Goal: Task Accomplishment & Management: Manage account settings

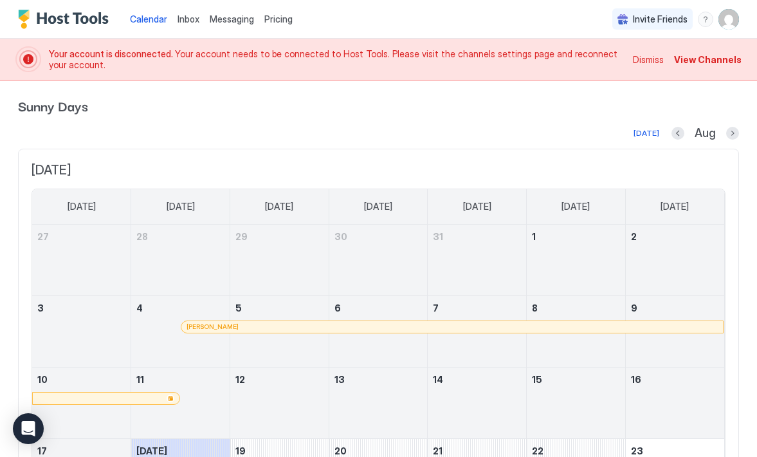
click at [718, 21] on img "User profile" at bounding box center [728, 19] width 21 height 21
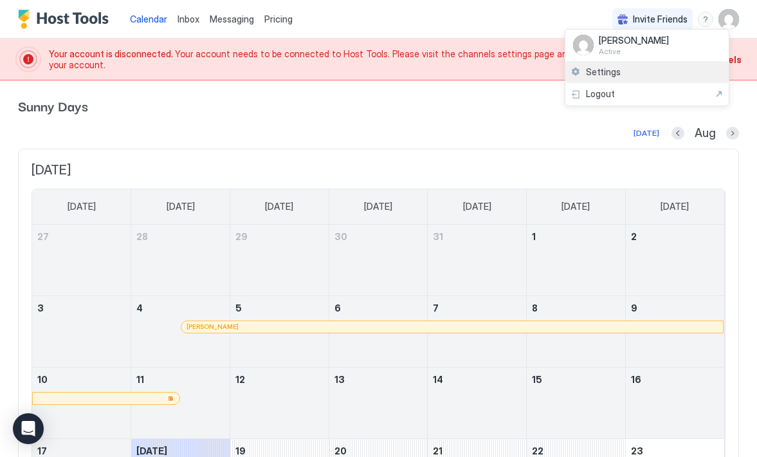
click at [624, 71] on div "Settings" at bounding box center [646, 72] width 163 height 23
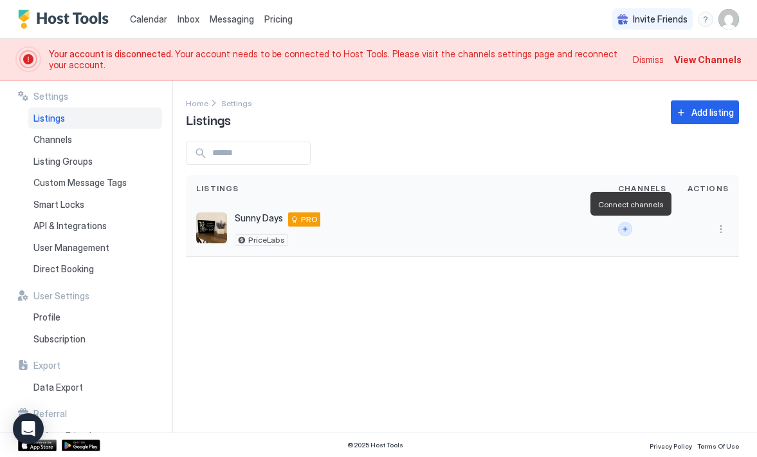
click at [626, 229] on button "Connect channels" at bounding box center [625, 229] width 14 height 14
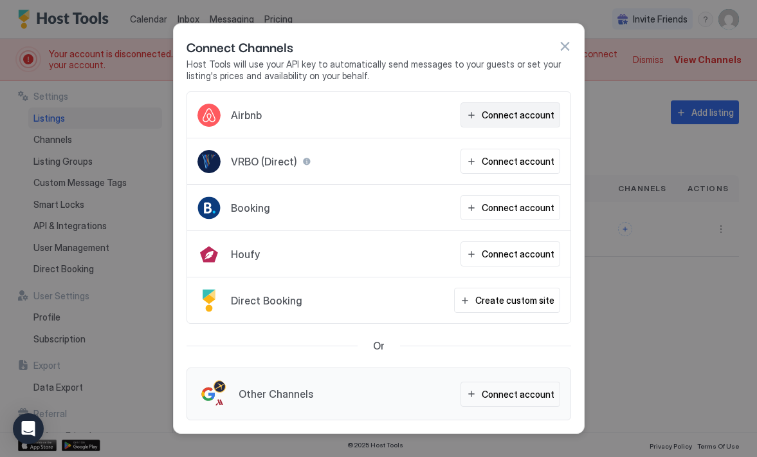
click at [494, 113] on div "Connect account" at bounding box center [518, 115] width 73 height 14
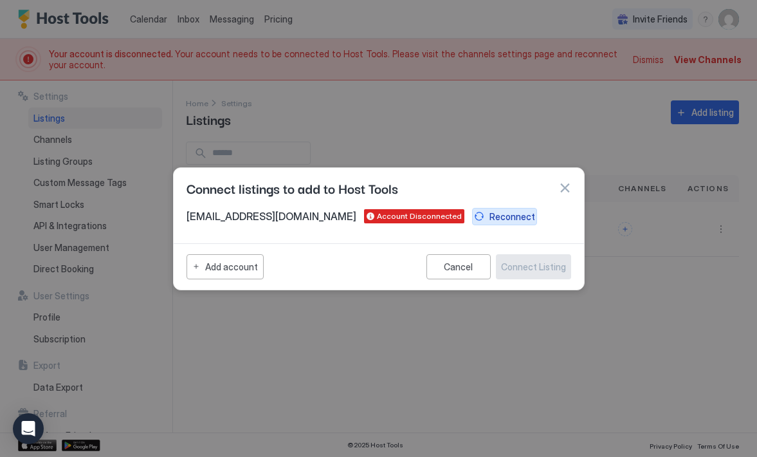
click at [489, 218] on div "Reconnect" at bounding box center [512, 217] width 46 height 14
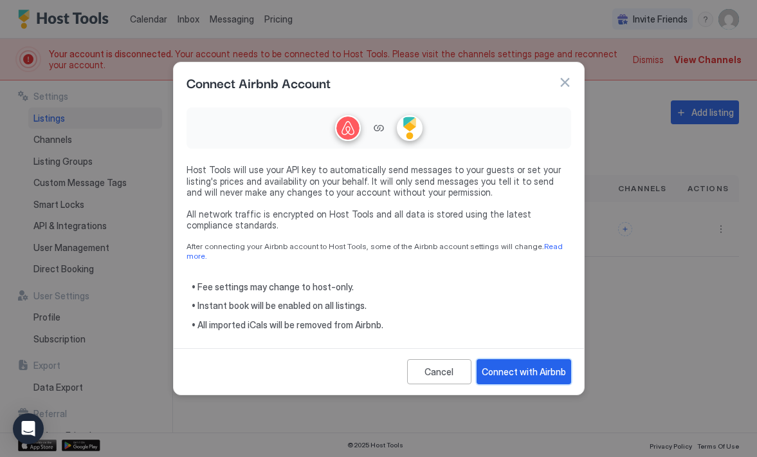
click at [520, 365] on div "Connect with Airbnb" at bounding box center [524, 372] width 84 height 14
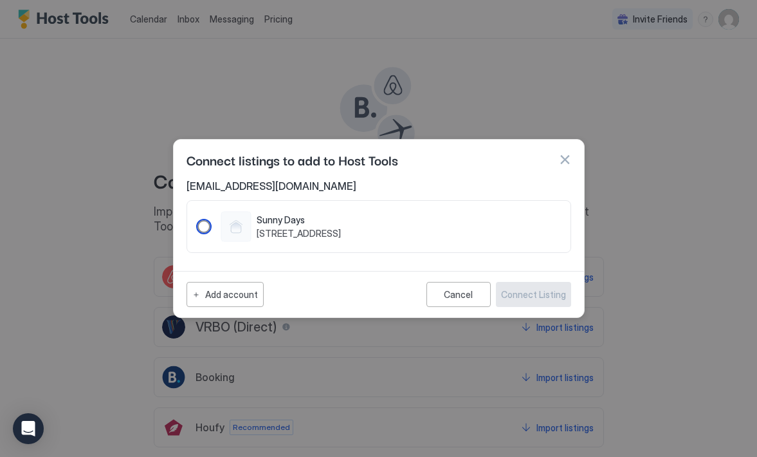
click at [203, 226] on div "799443898483095274" at bounding box center [203, 226] width 13 height 13
click at [514, 291] on div "Connect Listing" at bounding box center [533, 294] width 65 height 14
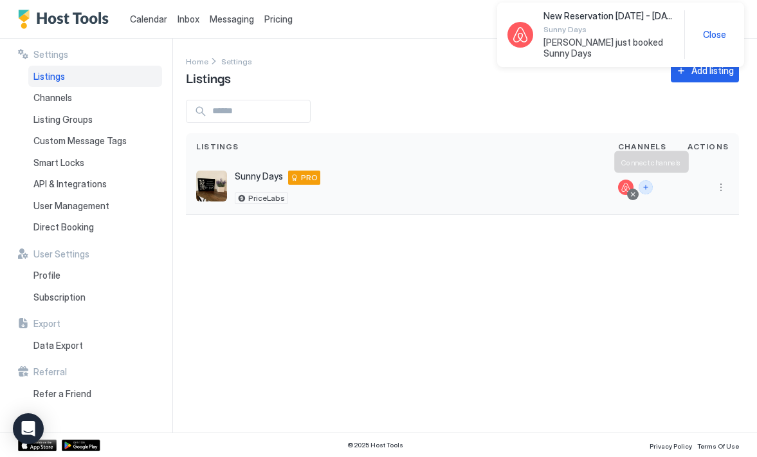
click at [651, 185] on button "Connect channels" at bounding box center [646, 187] width 14 height 14
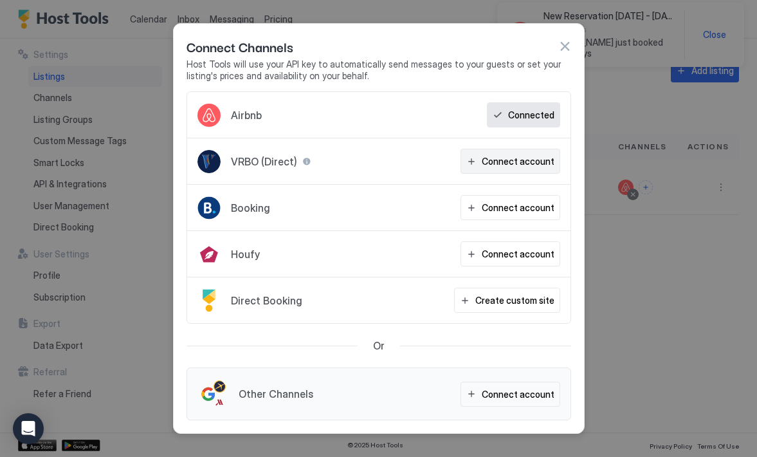
click at [527, 167] on div "Connect account" at bounding box center [518, 161] width 73 height 14
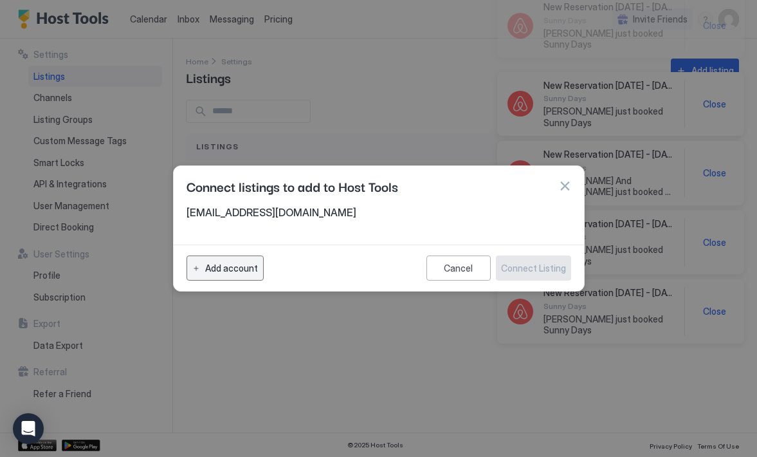
click at [232, 271] on div "Add account" at bounding box center [231, 268] width 53 height 14
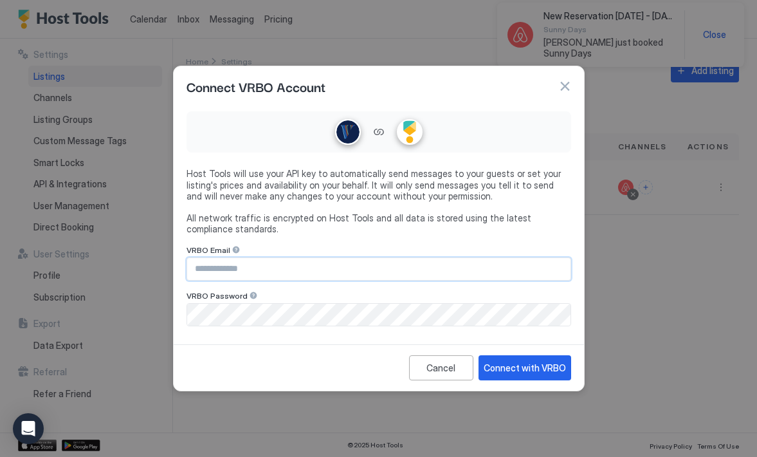
click at [251, 267] on input "Input Field" at bounding box center [378, 269] width 383 height 22
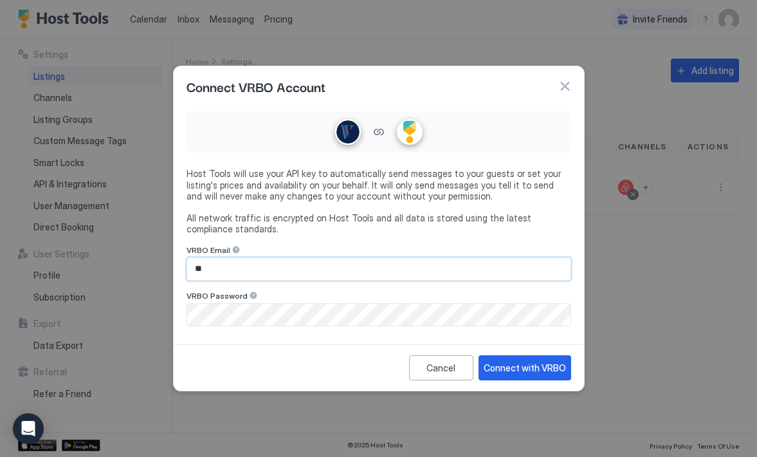
type input "**********"
click at [507, 365] on div "Connect with VRBO" at bounding box center [525, 368] width 82 height 14
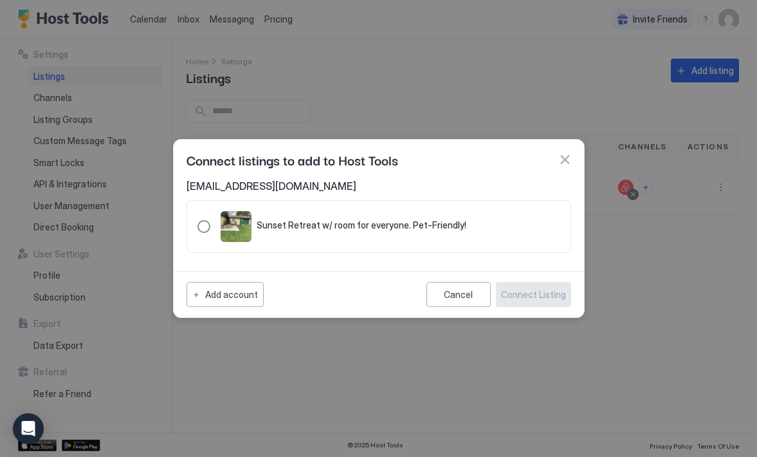
click at [207, 229] on div "321.3216844.3789939" at bounding box center [203, 226] width 13 height 13
click at [518, 291] on div "Connect Listing" at bounding box center [533, 294] width 65 height 14
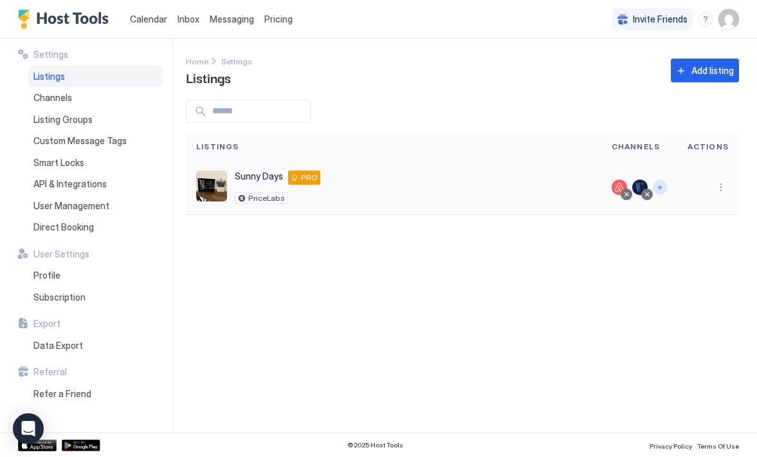
click at [662, 186] on button "Connect channels" at bounding box center [660, 187] width 14 height 14
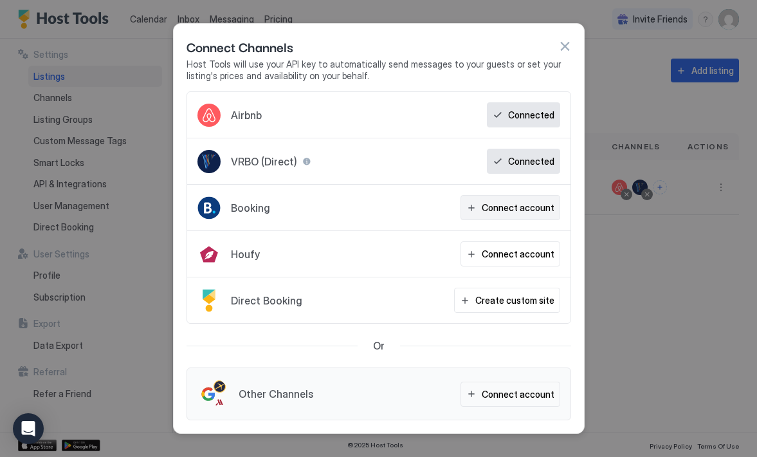
click at [511, 203] on div "Connect account" at bounding box center [518, 208] width 73 height 14
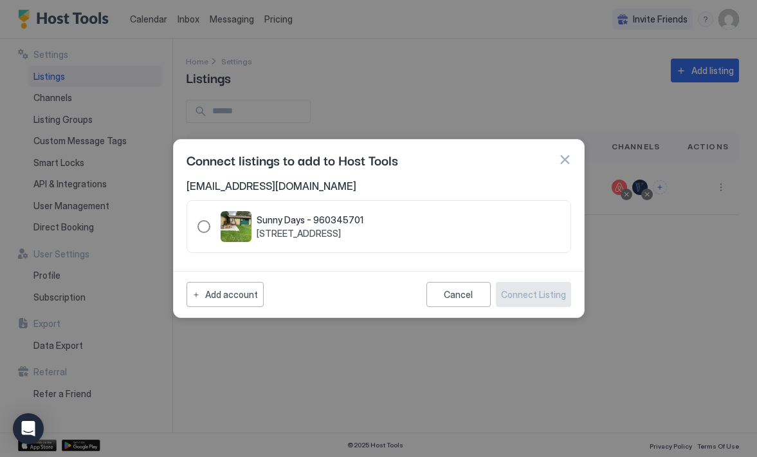
click at [205, 230] on div "960345701" at bounding box center [203, 226] width 13 height 13
click at [518, 295] on div "Connect Listing" at bounding box center [533, 294] width 65 height 14
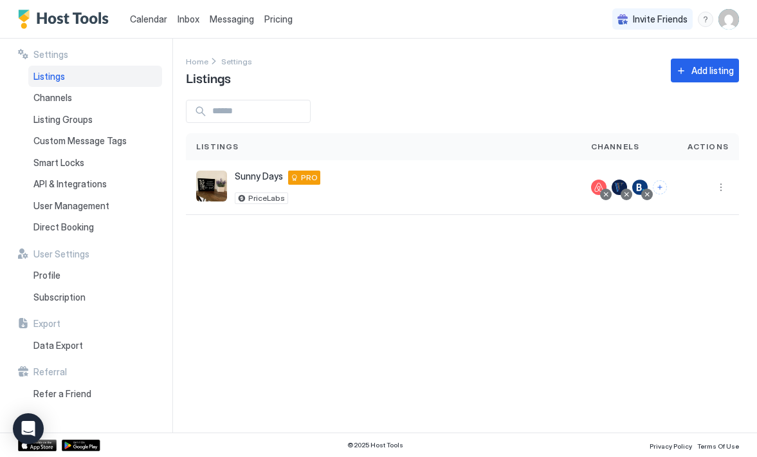
click at [143, 19] on span "Calendar" at bounding box center [148, 19] width 37 height 11
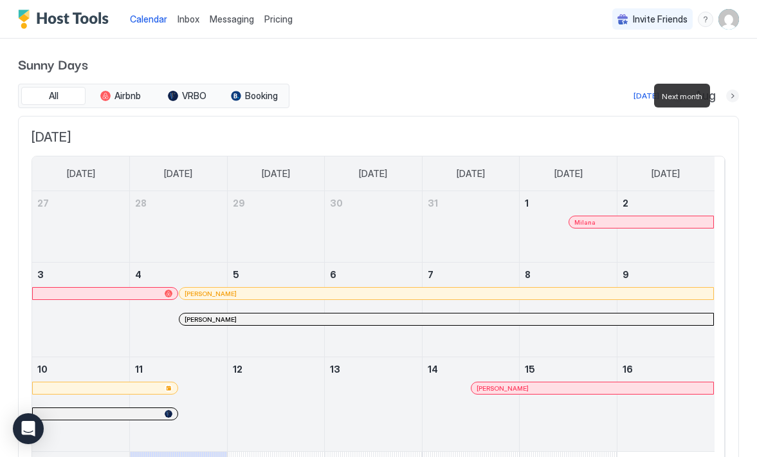
click at [726, 96] on button "Next month" at bounding box center [732, 95] width 13 height 13
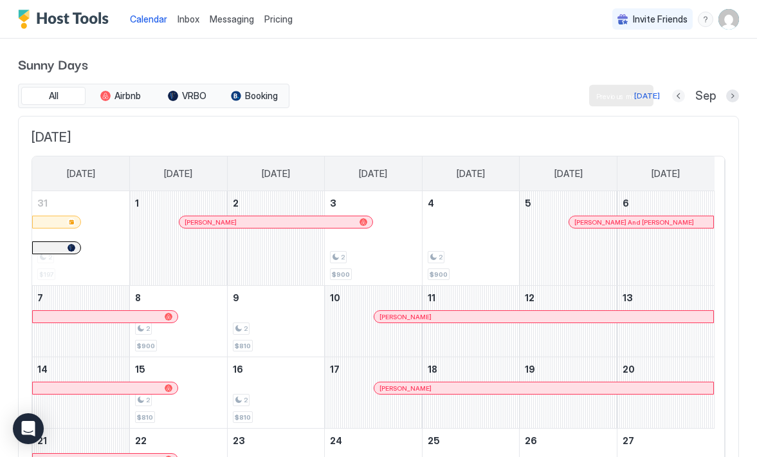
click at [672, 96] on button "Previous month" at bounding box center [678, 95] width 13 height 13
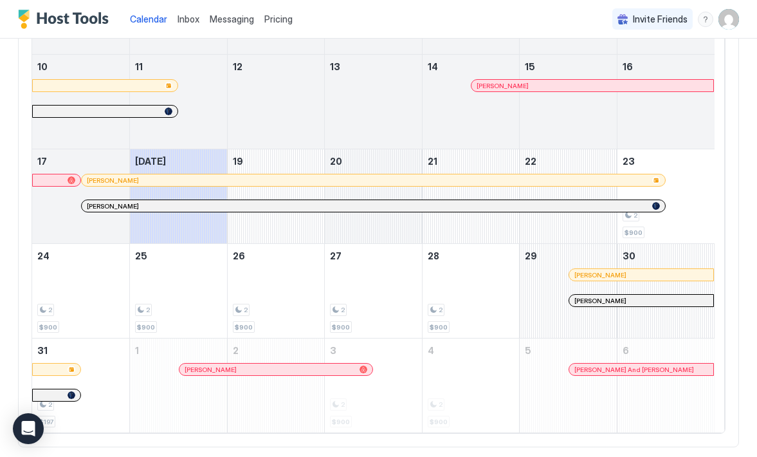
scroll to position [321, 0]
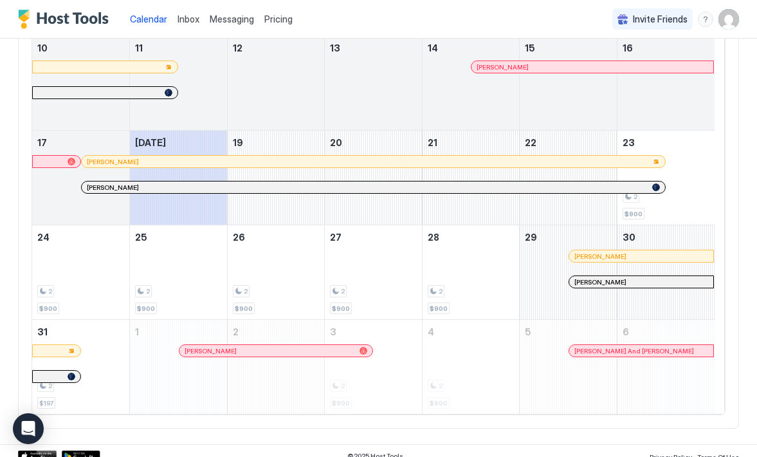
click at [90, 185] on div at bounding box center [90, 187] width 10 height 10
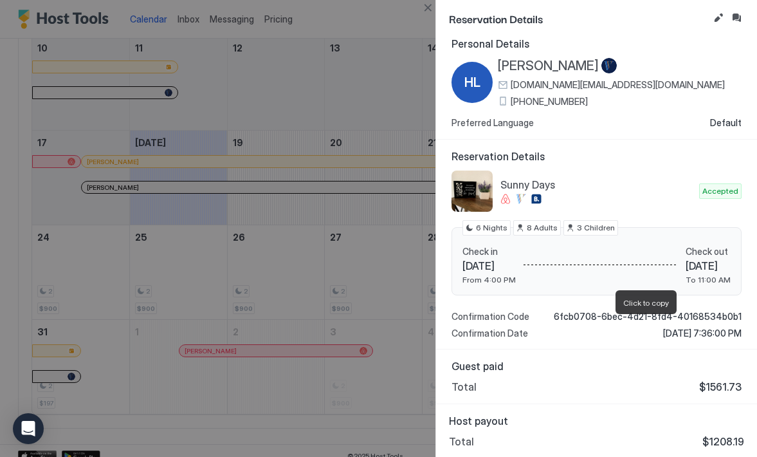
scroll to position [10, 0]
click at [384, 62] on div at bounding box center [378, 228] width 757 height 457
click at [416, 24] on div at bounding box center [378, 228] width 757 height 457
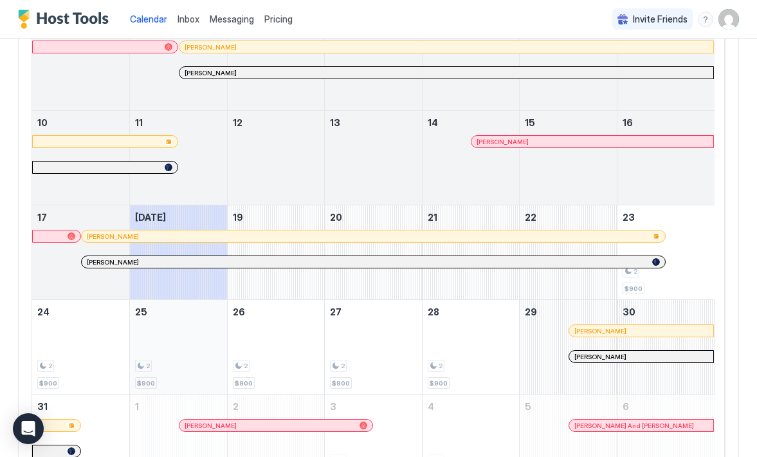
scroll to position [241, 0]
